Goal: Task Accomplishment & Management: Complete application form

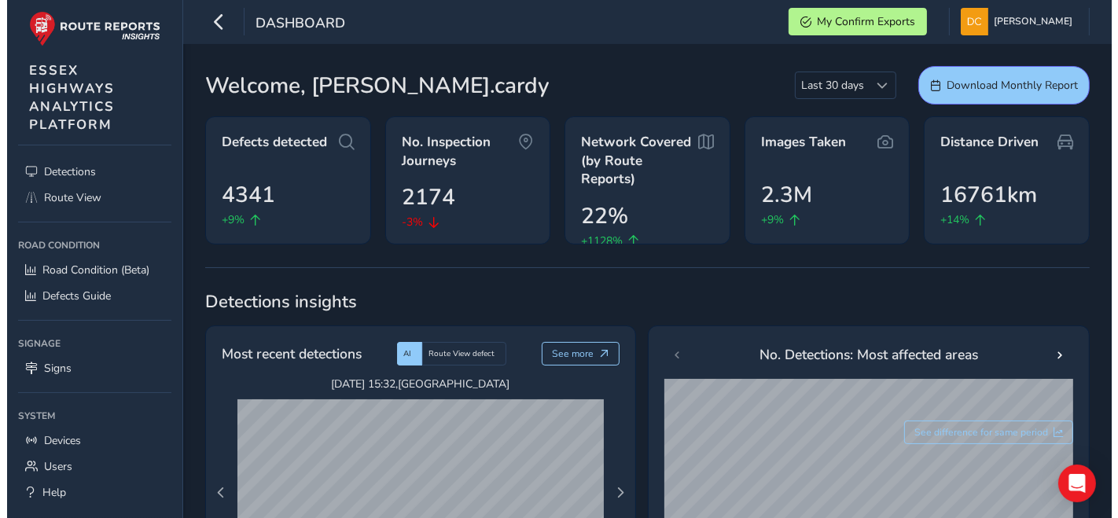
scroll to position [86, 0]
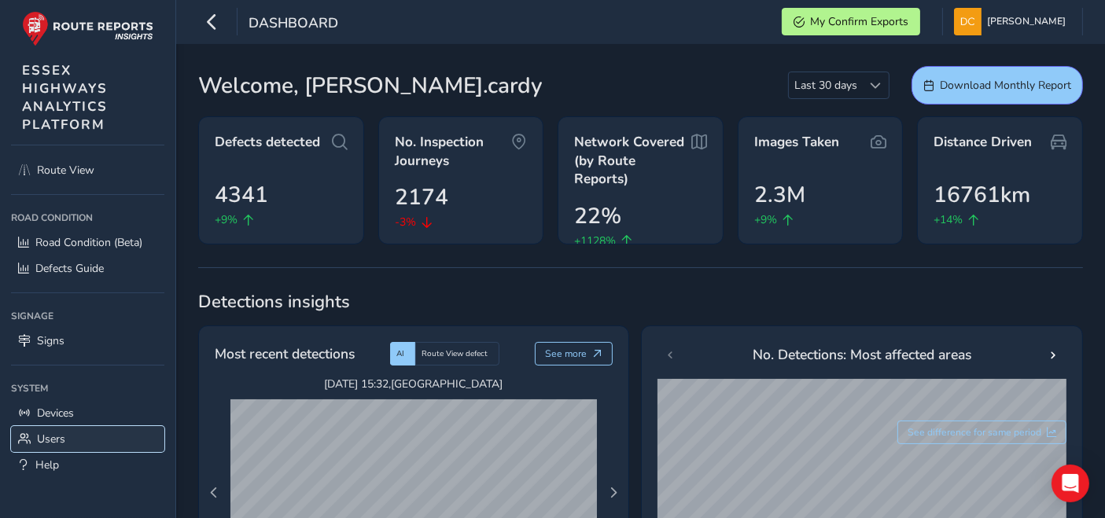
click at [65, 439] on link "Users" at bounding box center [87, 439] width 153 height 26
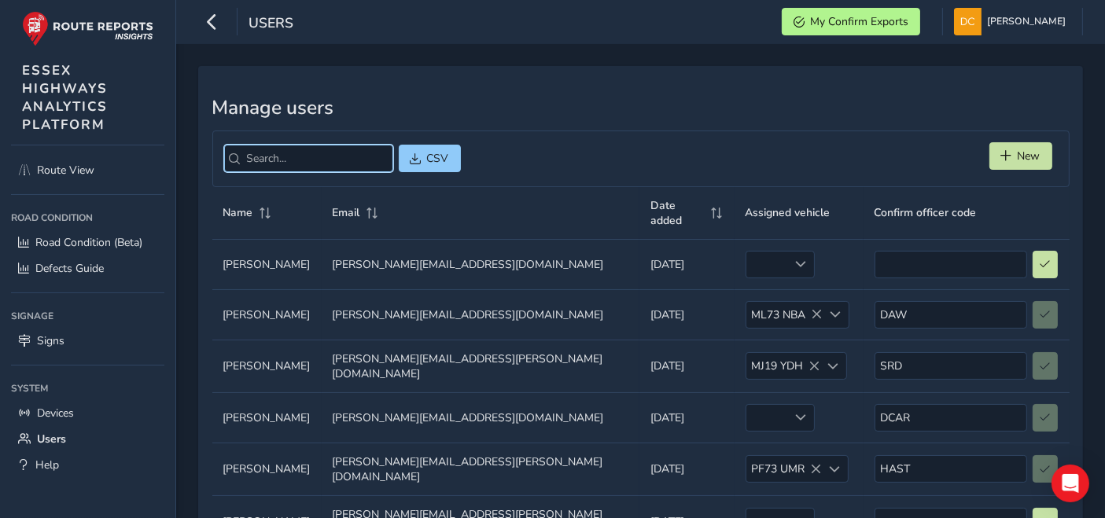
click at [286, 156] on input "search" at bounding box center [308, 159] width 169 height 28
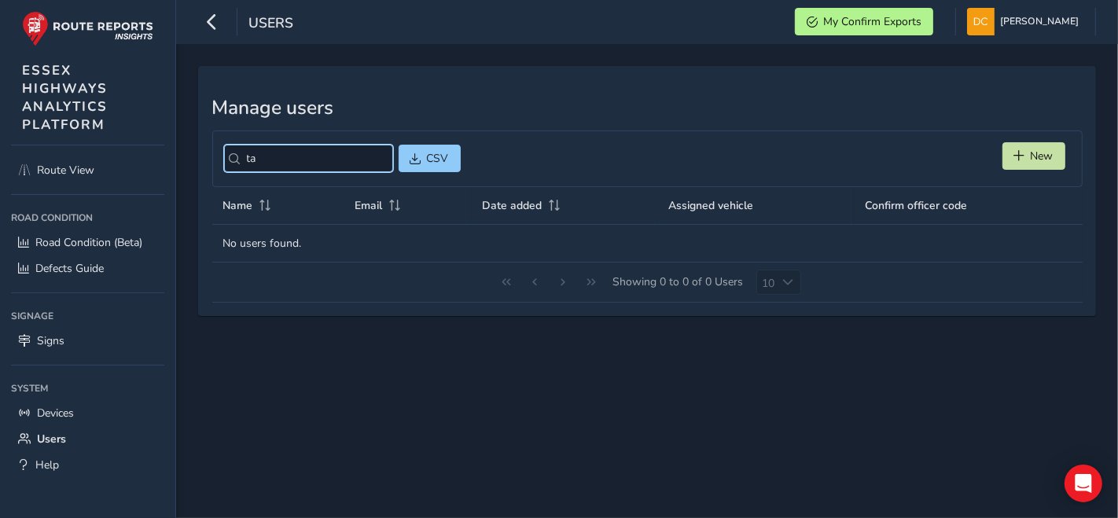
type input "t"
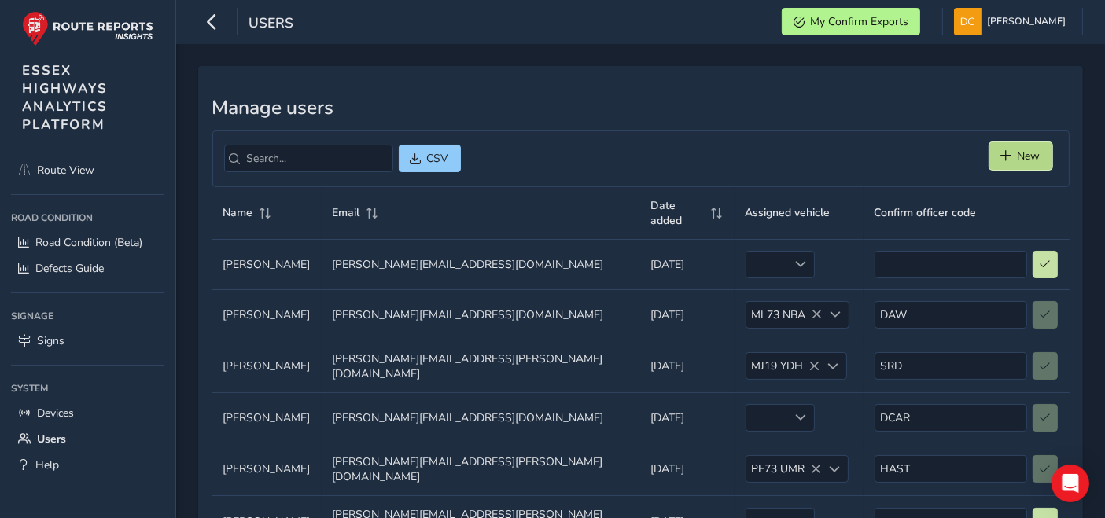
click at [1029, 147] on button "New" at bounding box center [1020, 156] width 63 height 28
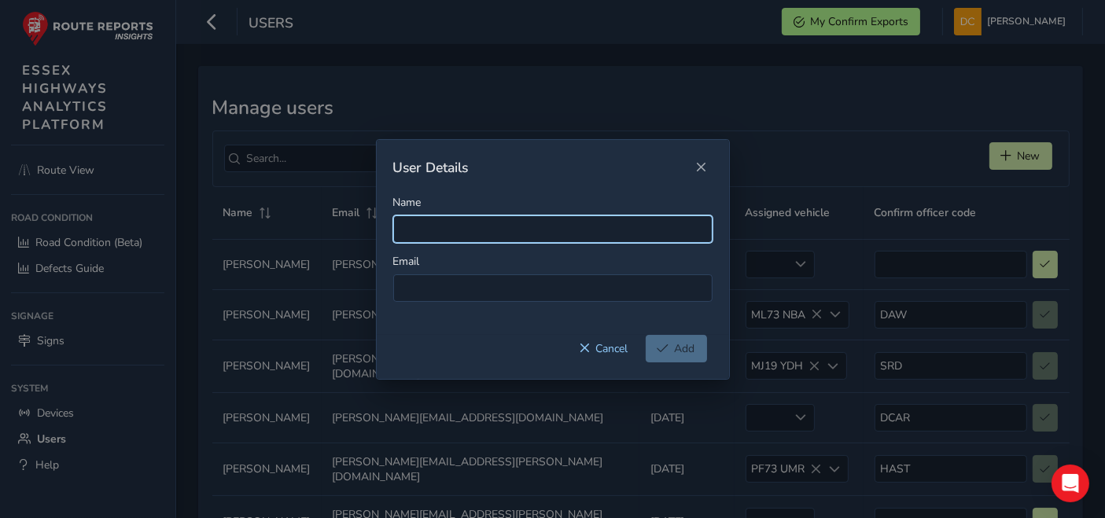
click at [440, 226] on input "Name" at bounding box center [552, 229] width 319 height 28
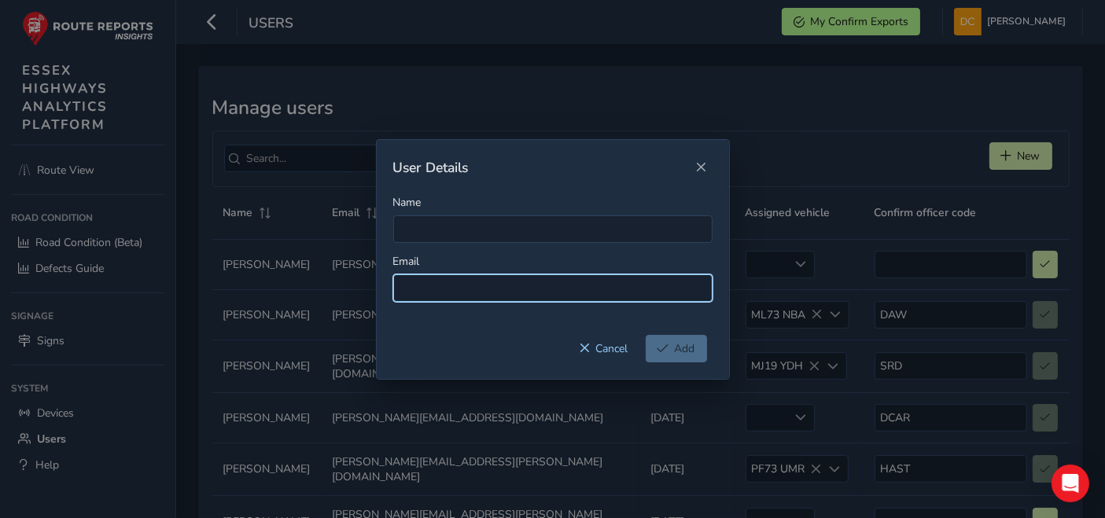
click at [421, 283] on input at bounding box center [552, 288] width 319 height 28
paste input "[PERSON_NAME][EMAIL_ADDRESS][DOMAIN_NAME]"
type input "[PERSON_NAME][EMAIL_ADDRESS][DOMAIN_NAME]"
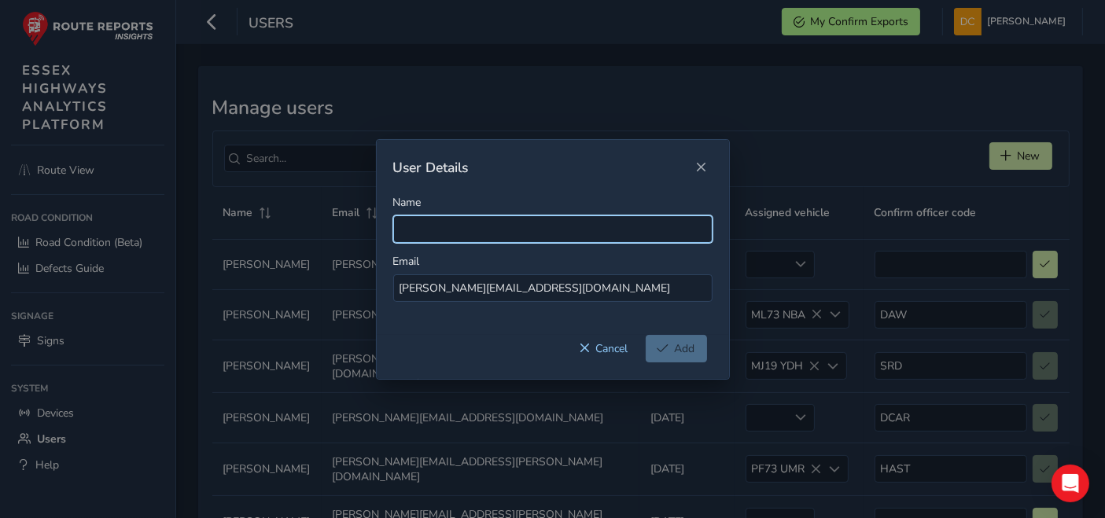
click at [417, 234] on input "Name" at bounding box center [552, 229] width 319 height 28
click at [429, 229] on input "[PERSON_NAME]" at bounding box center [552, 229] width 319 height 28
type input "[PERSON_NAME]"
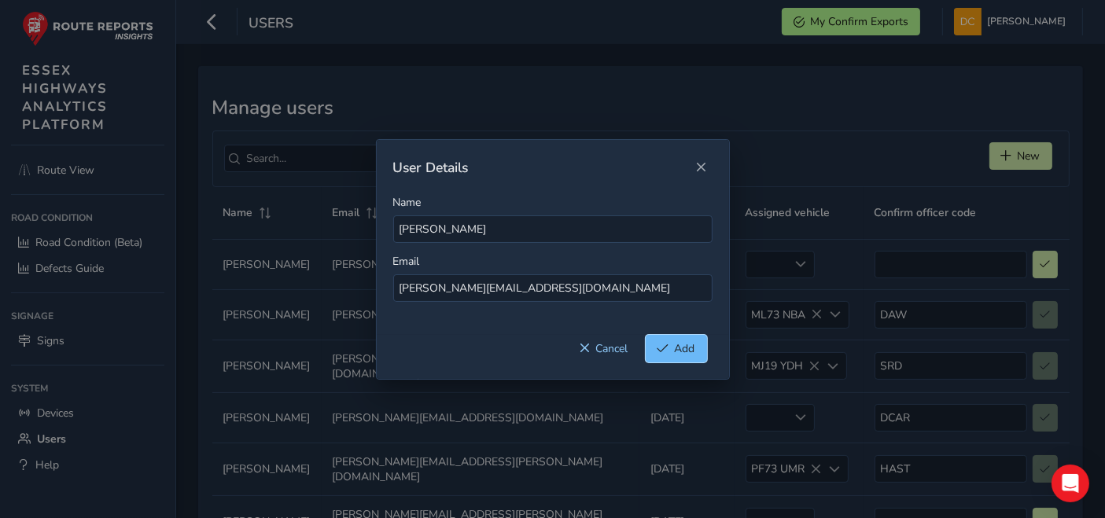
click at [675, 348] on span "Add" at bounding box center [685, 348] width 20 height 15
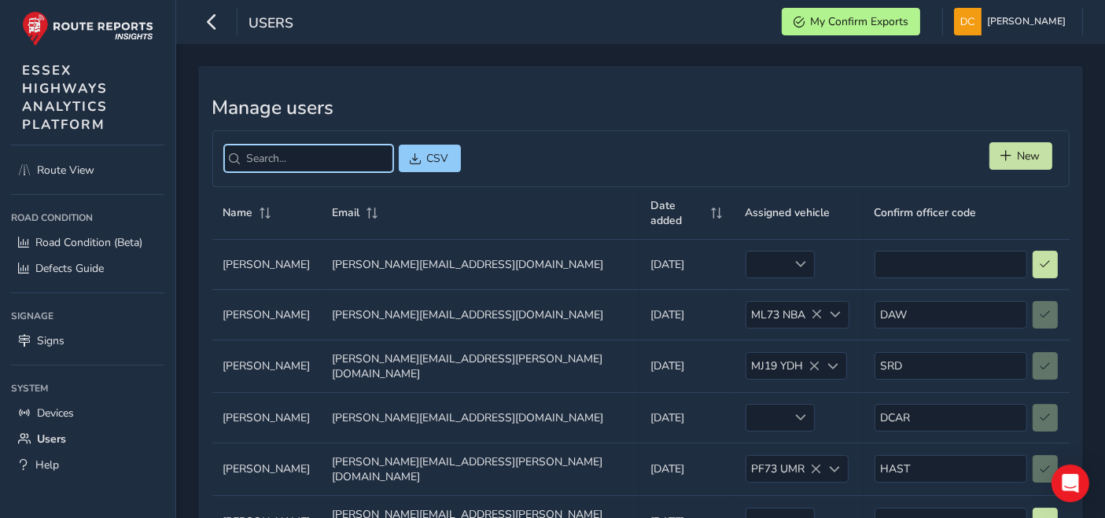
click at [276, 169] on input "search" at bounding box center [308, 159] width 169 height 28
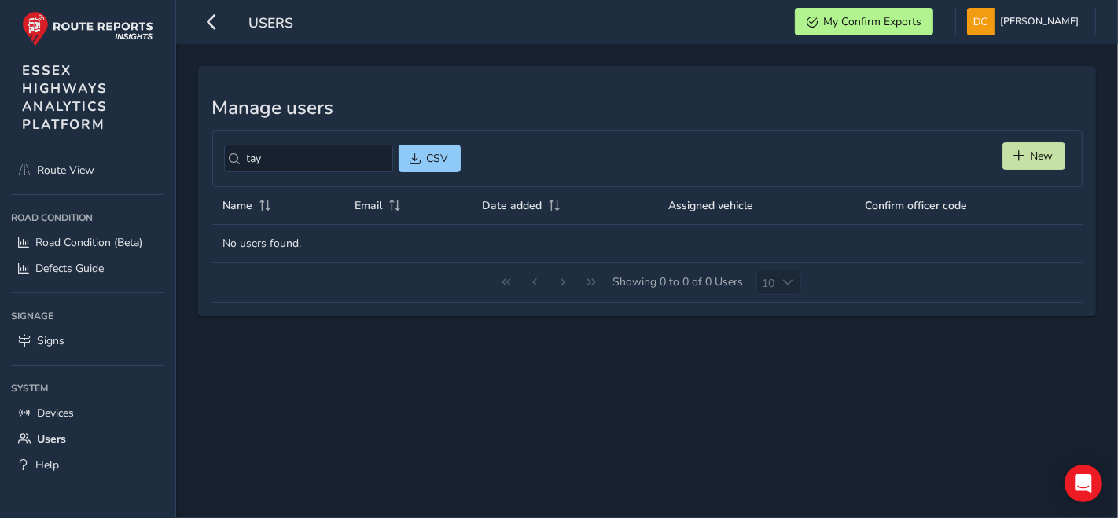
click at [891, 246] on td "No users found." at bounding box center [647, 243] width 870 height 38
click at [300, 164] on input "tay" at bounding box center [308, 159] width 169 height 28
type input "t"
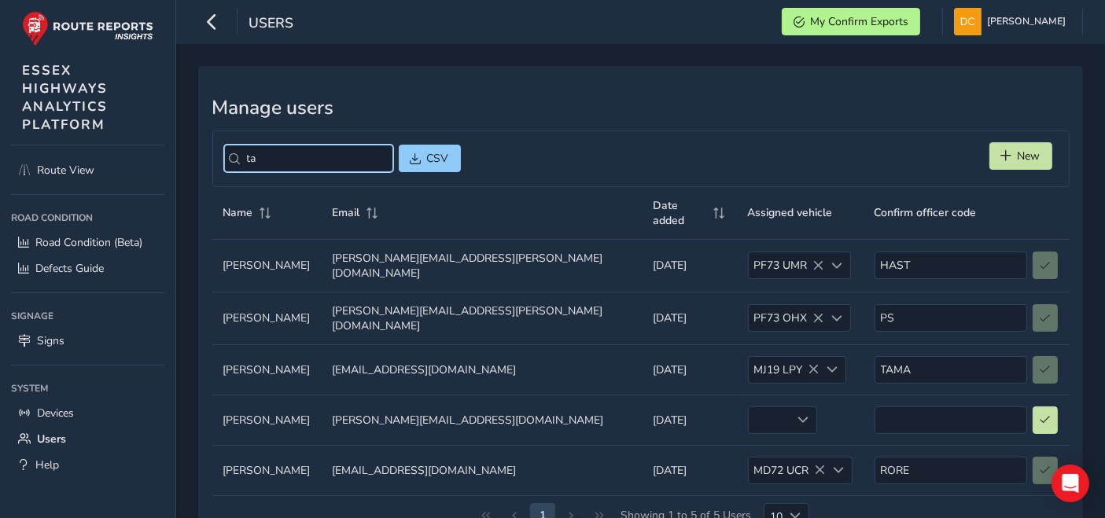
type input "tay"
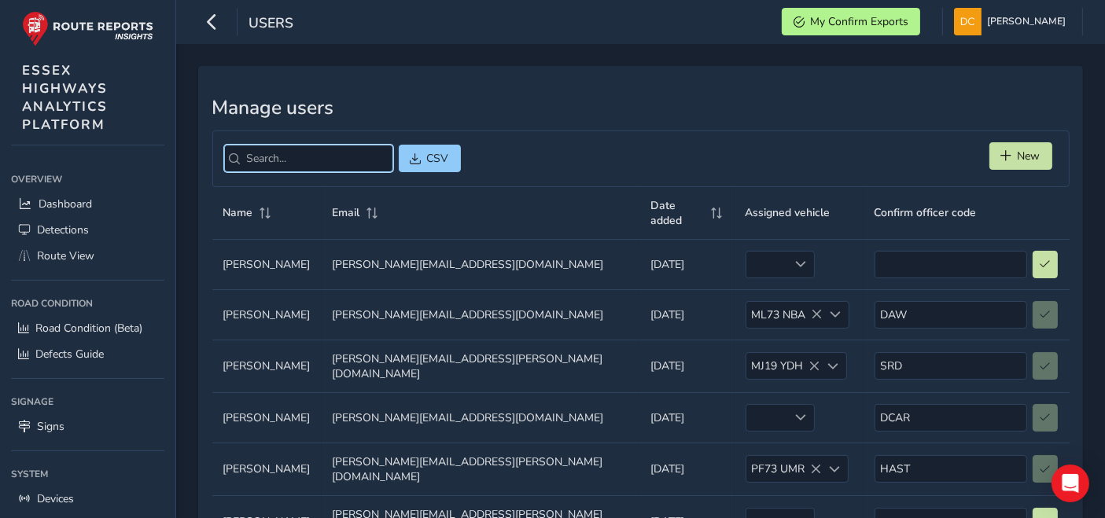
click at [281, 153] on input "search" at bounding box center [308, 159] width 169 height 28
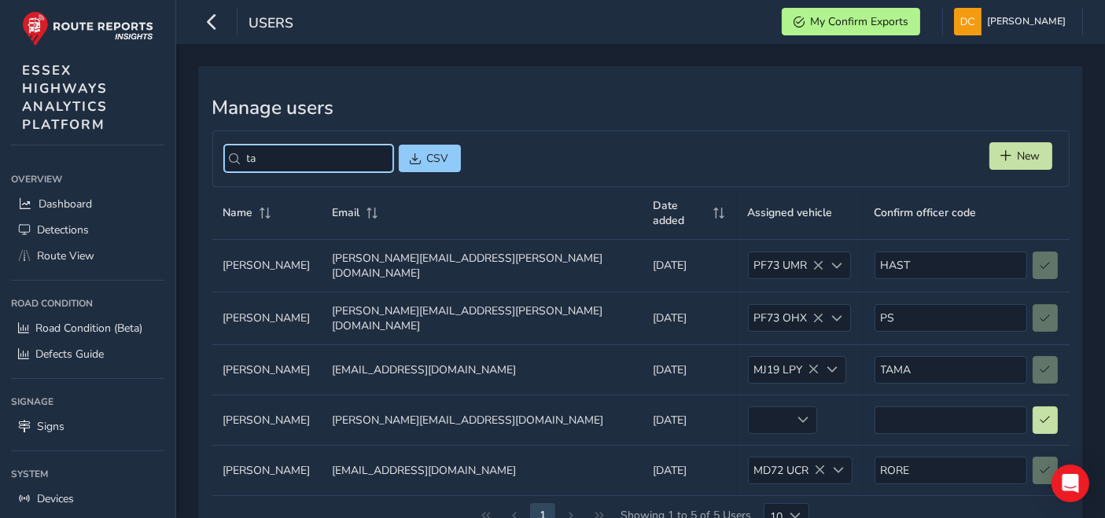
type input "t"
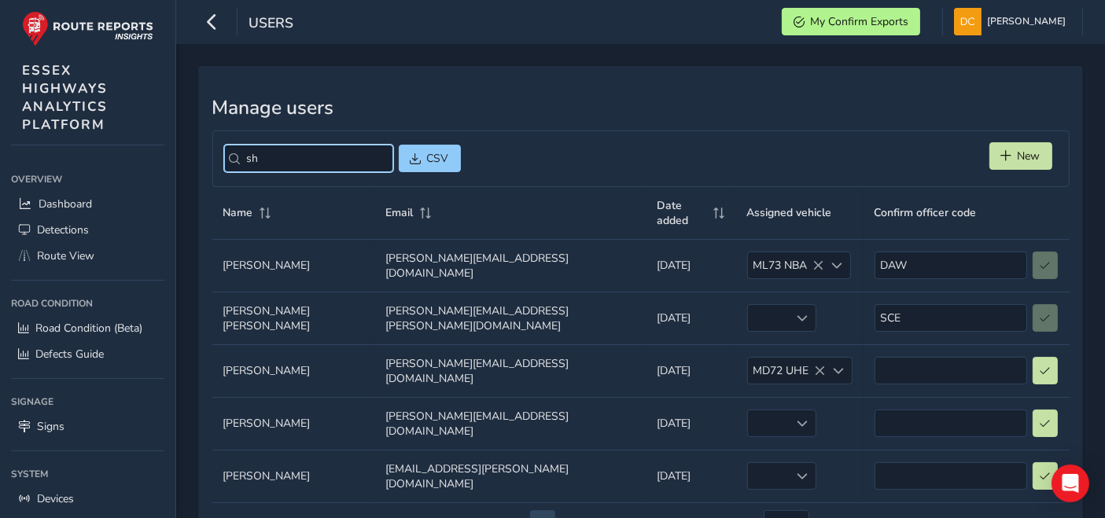
type input "s"
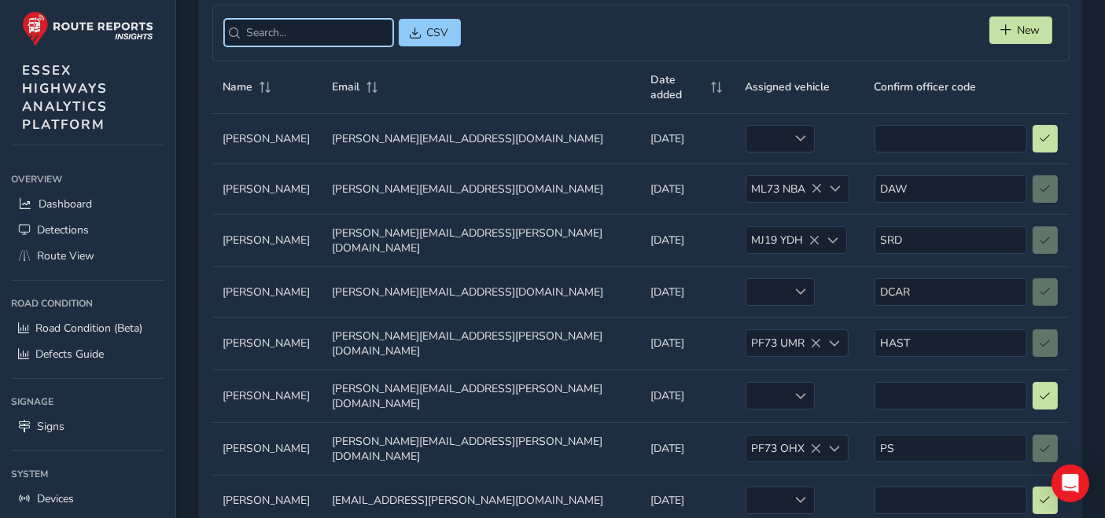
scroll to position [285, 0]
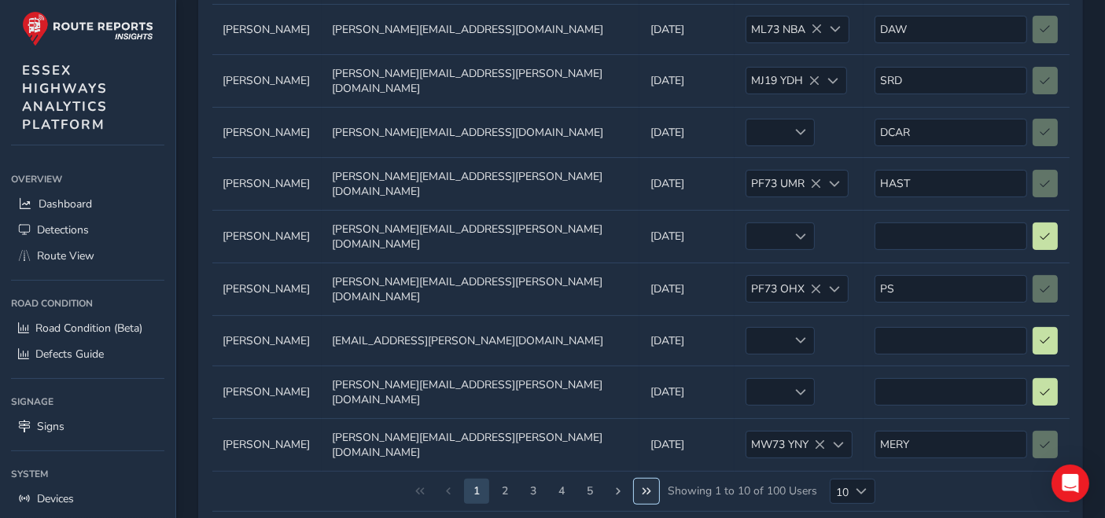
click at [638, 479] on button "Last Page" at bounding box center [646, 491] width 25 height 25
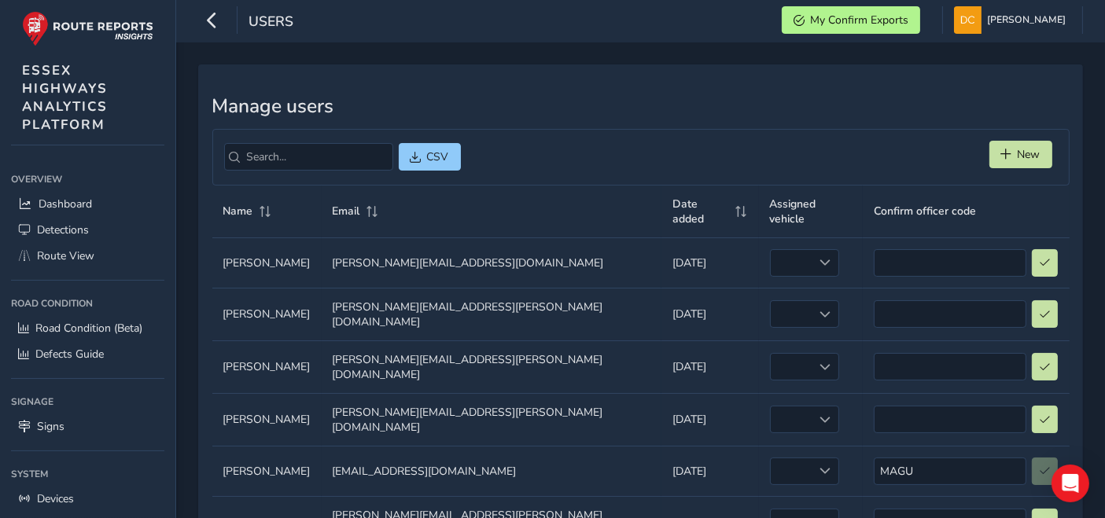
scroll to position [0, 0]
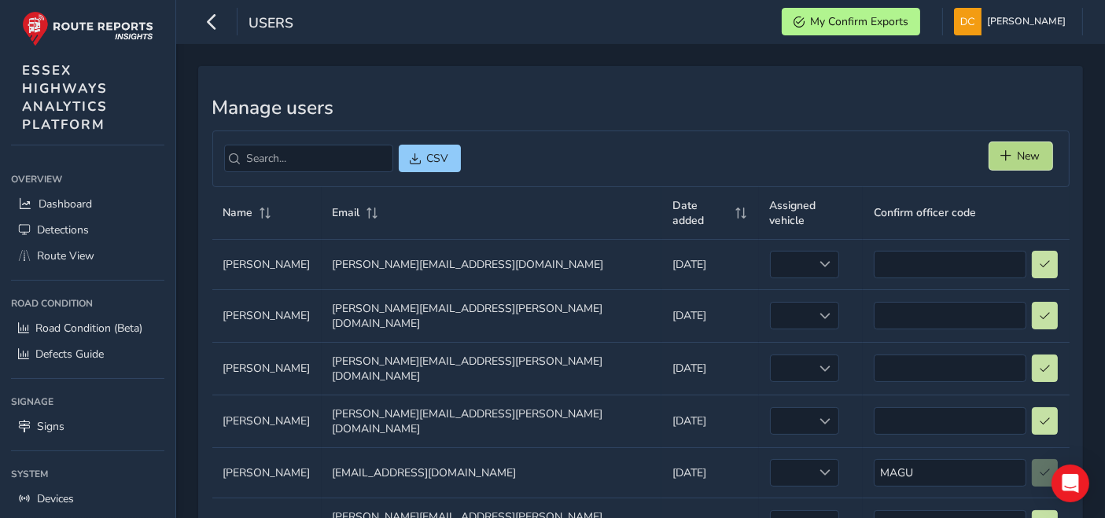
click at [1032, 159] on span "New" at bounding box center [1029, 156] width 23 height 15
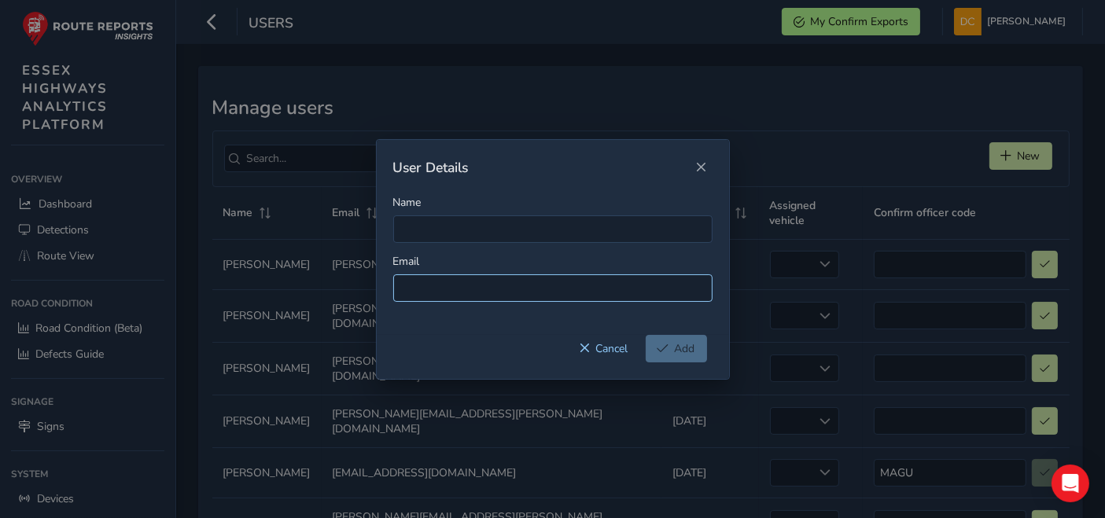
drag, startPoint x: 484, startPoint y: 287, endPoint x: 420, endPoint y: 282, distance: 64.7
click at [420, 282] on input at bounding box center [552, 288] width 319 height 28
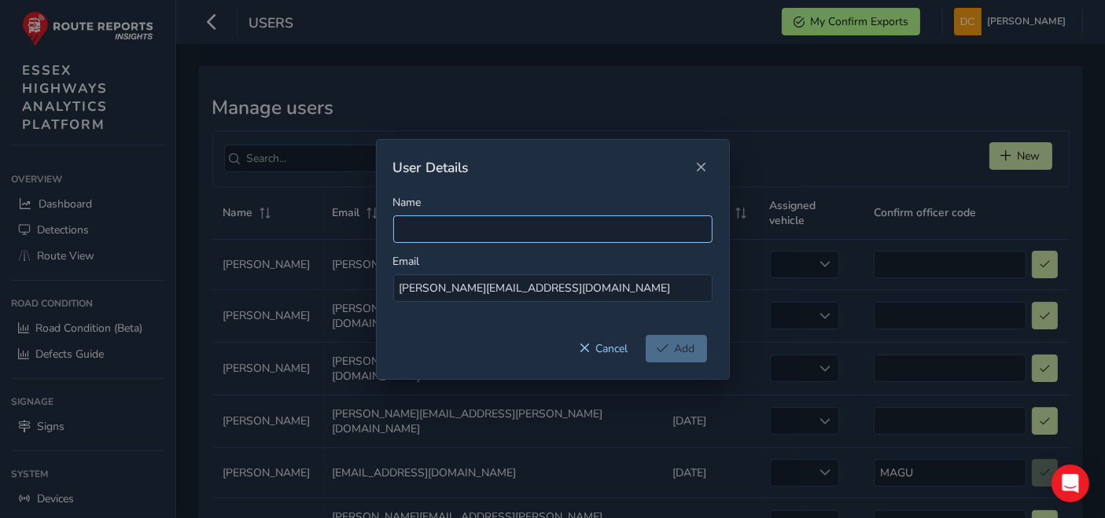
type input "[PERSON_NAME][EMAIL_ADDRESS][DOMAIN_NAME]"
click at [429, 223] on input "Name" at bounding box center [552, 229] width 319 height 28
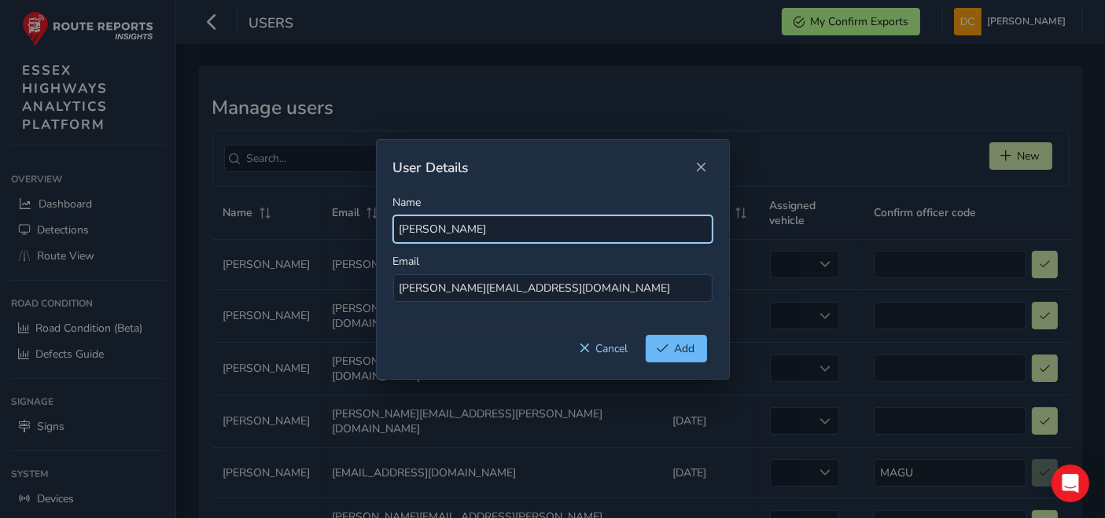
type input "[PERSON_NAME]"
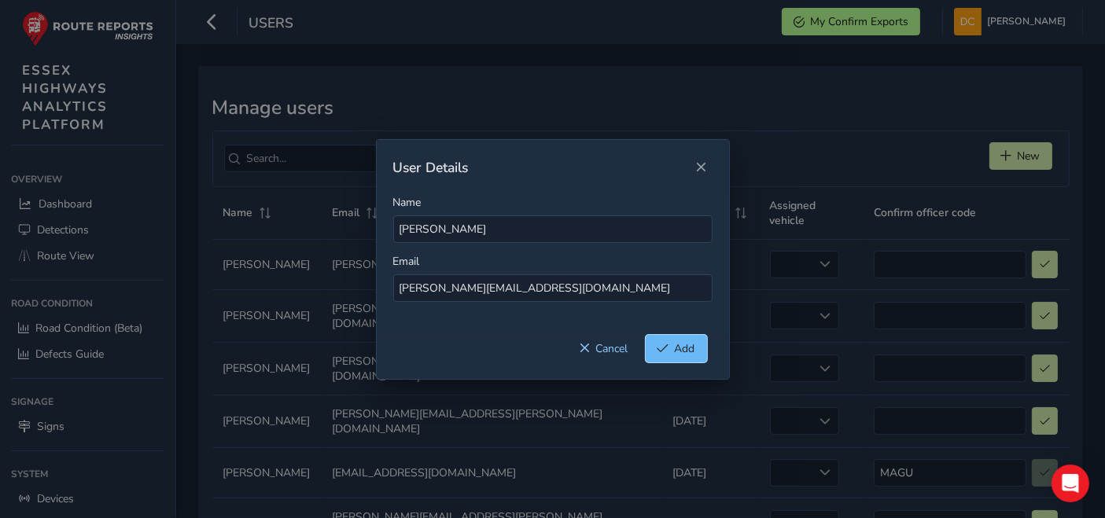
click at [683, 351] on span "Add" at bounding box center [685, 348] width 20 height 15
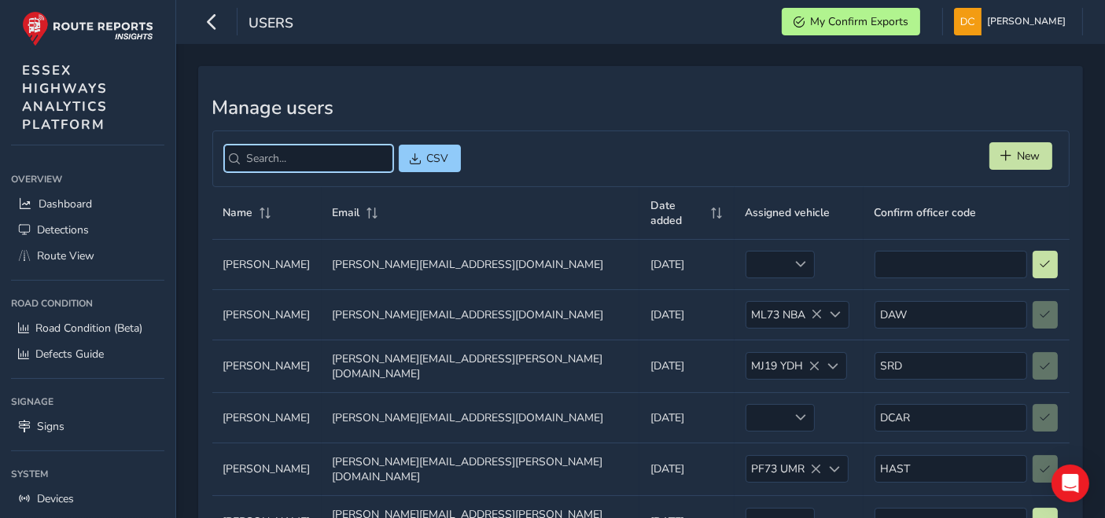
click at [322, 151] on input "search" at bounding box center [308, 159] width 169 height 28
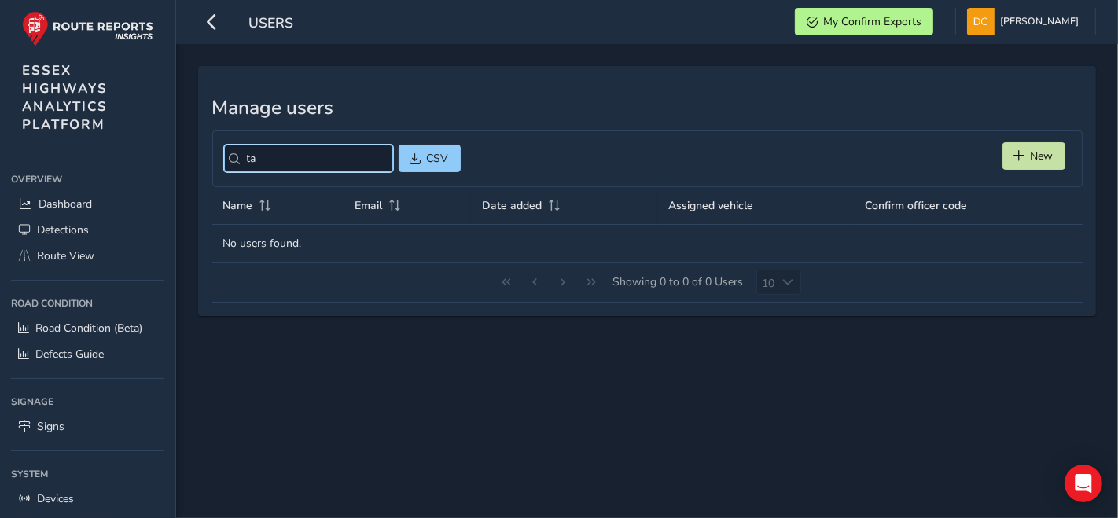
type input "t"
